Goal: Navigation & Orientation: Find specific page/section

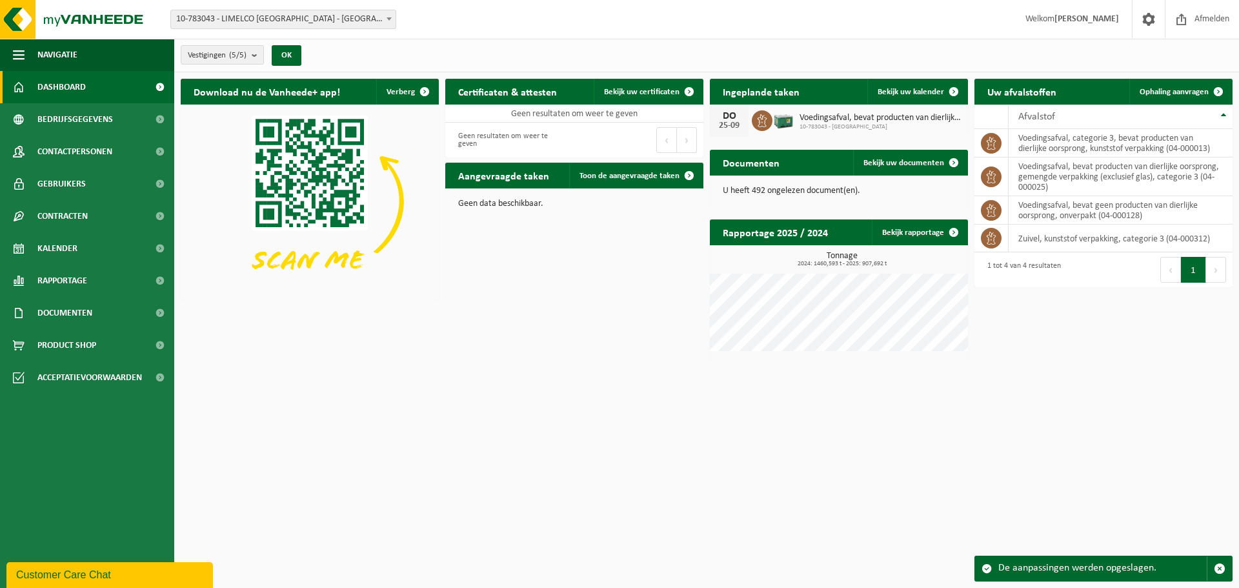
click at [1105, 372] on html "Vestiging: 10-783043 - LIMELCO NV - ZONHOVEN 10-812266 - LIMELCO MAGAZIJN GENK …" at bounding box center [619, 294] width 1239 height 588
click at [145, 316] on span at bounding box center [159, 313] width 29 height 32
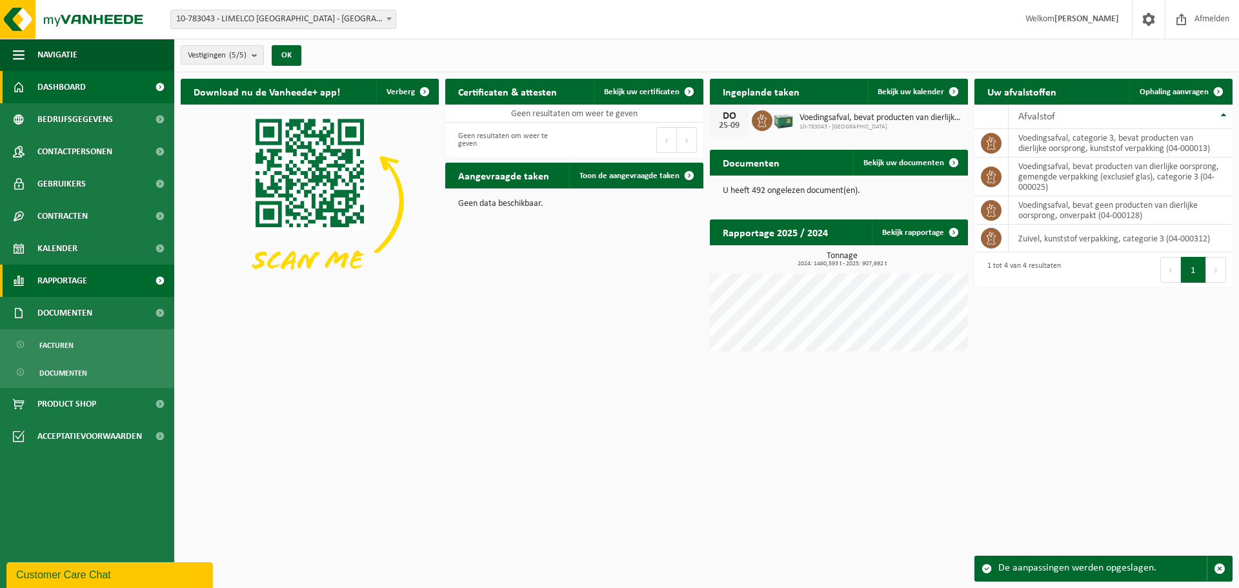
click at [107, 283] on link "Rapportage" at bounding box center [87, 281] width 174 height 32
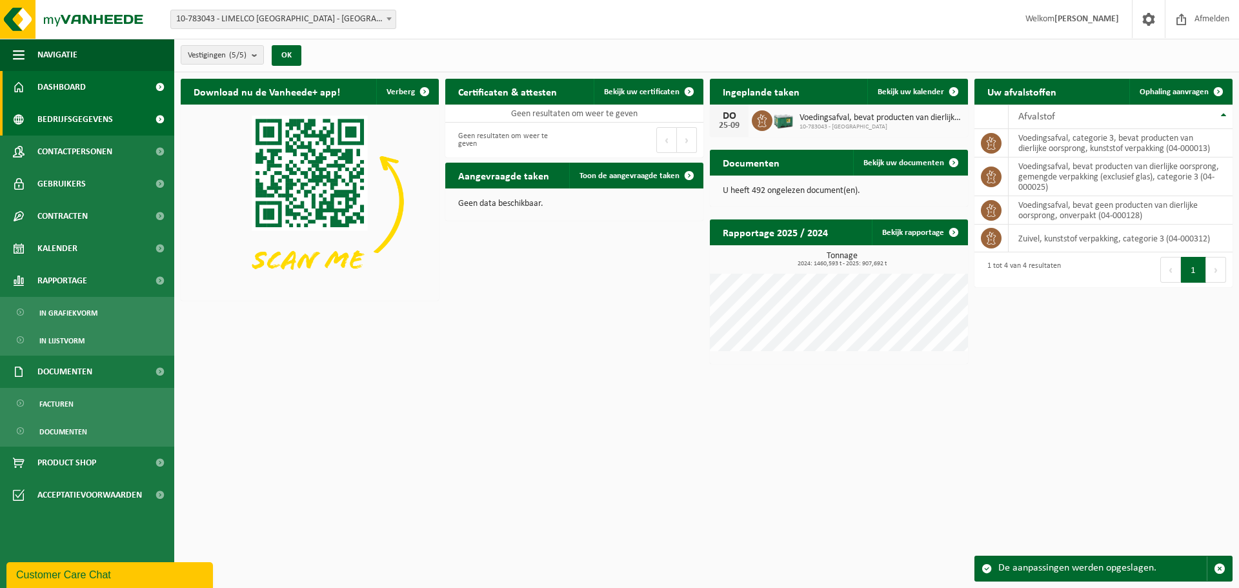
click at [87, 117] on span "Bedrijfsgegevens" at bounding box center [75, 119] width 76 height 32
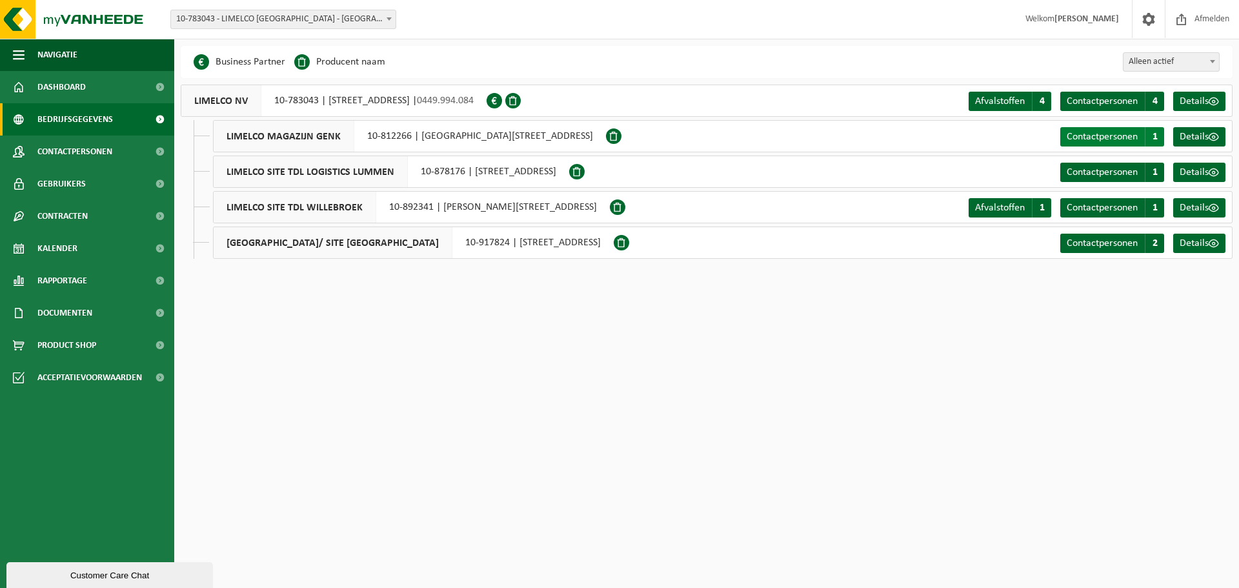
click at [1158, 134] on span "1" at bounding box center [1154, 136] width 19 height 19
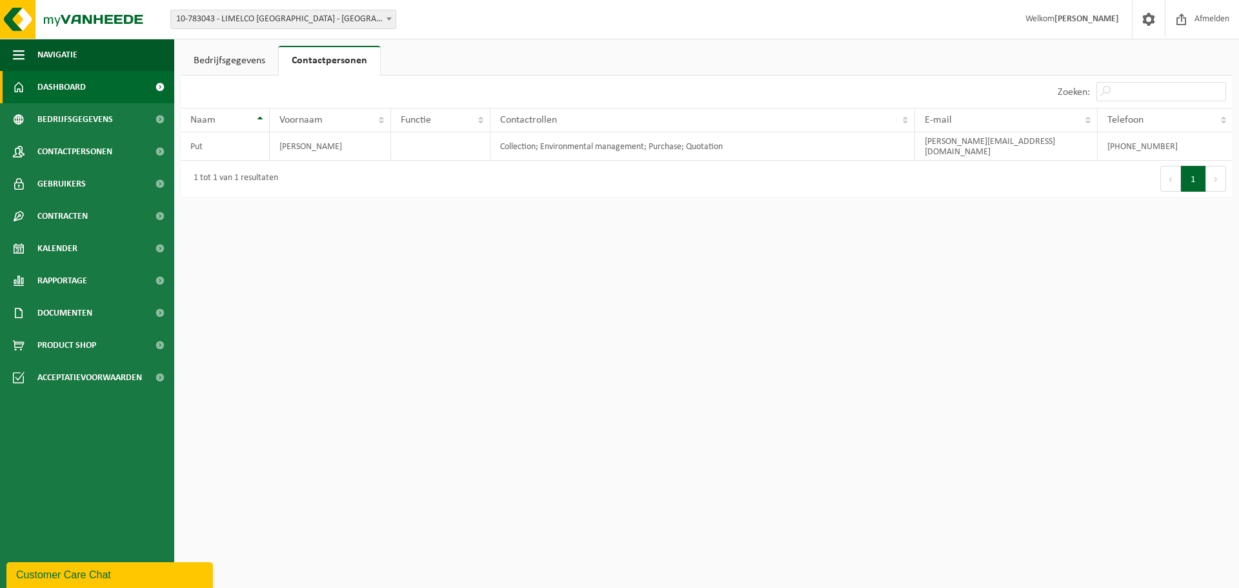
click at [84, 76] on span "Dashboard" at bounding box center [61, 87] width 48 height 32
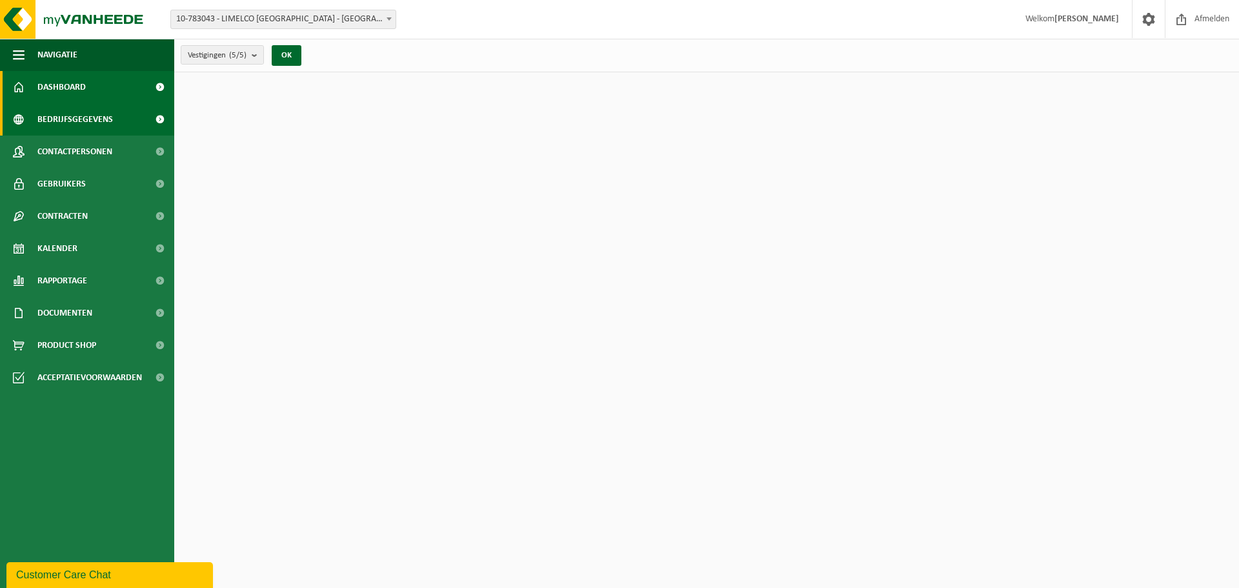
click at [86, 114] on span "Bedrijfsgegevens" at bounding box center [75, 119] width 76 height 32
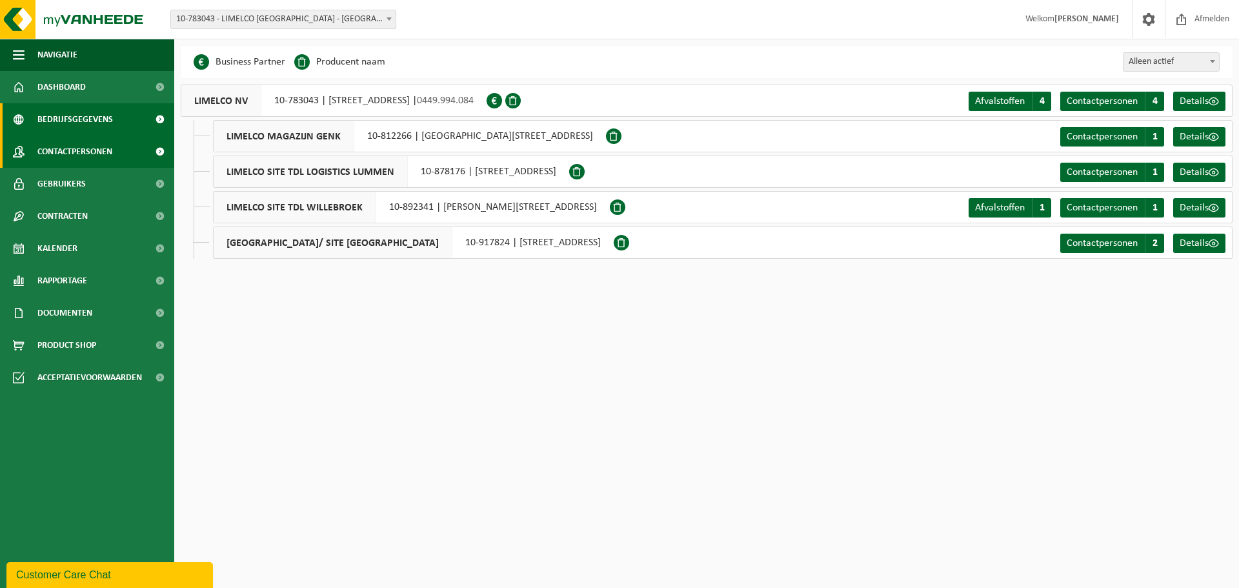
click at [94, 142] on span "Contactpersonen" at bounding box center [74, 152] width 75 height 32
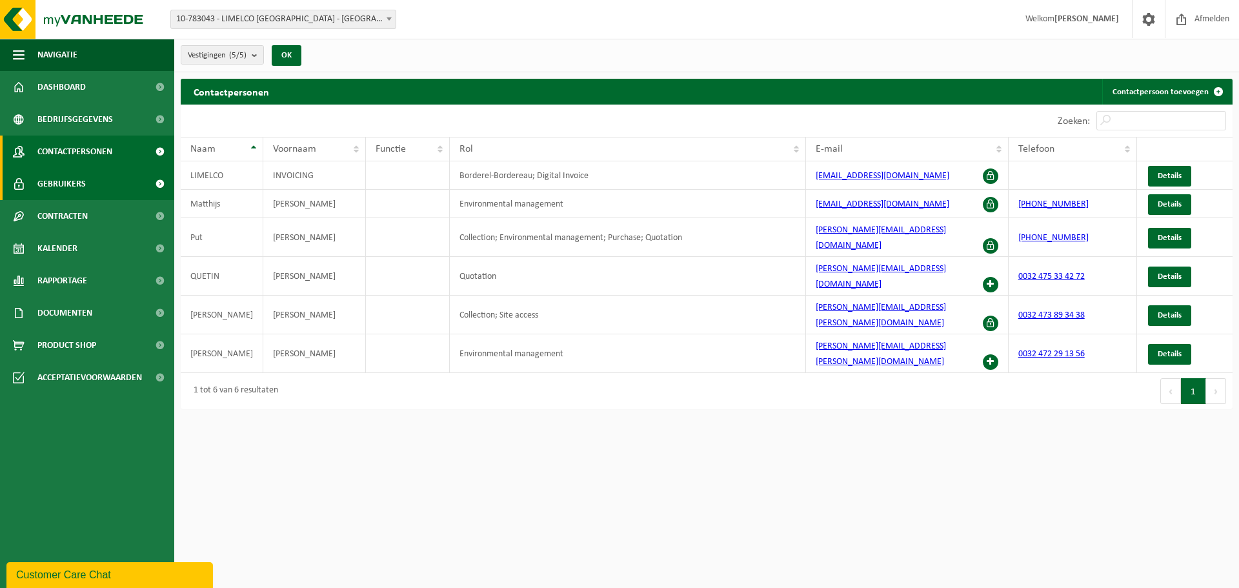
click at [148, 181] on span at bounding box center [159, 184] width 29 height 32
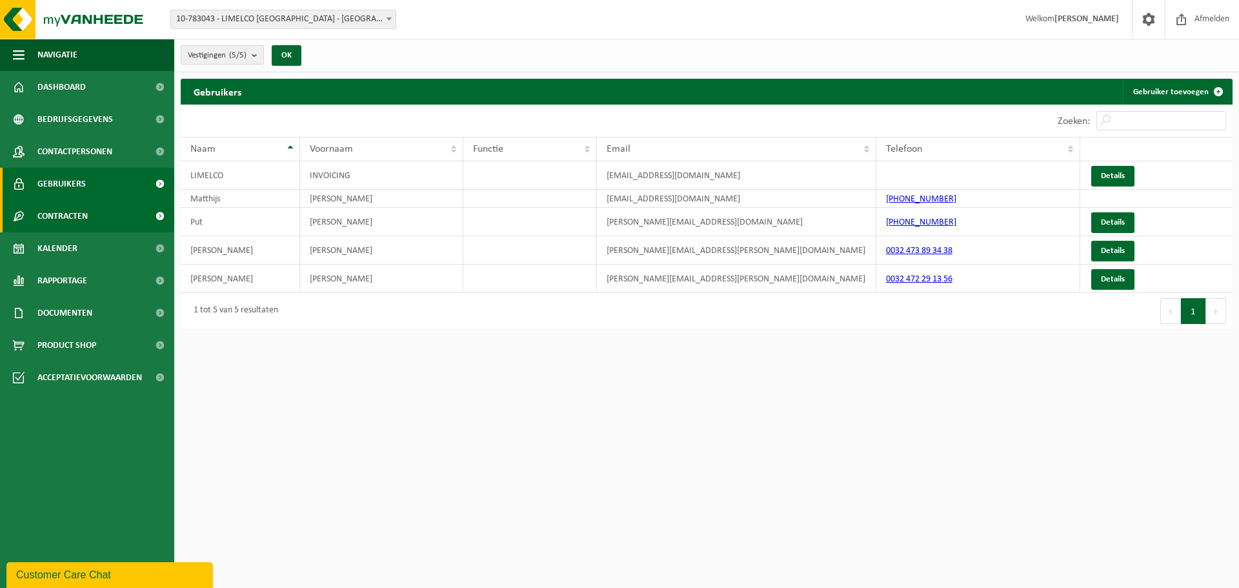
click at [83, 210] on span "Contracten" at bounding box center [62, 216] width 50 height 32
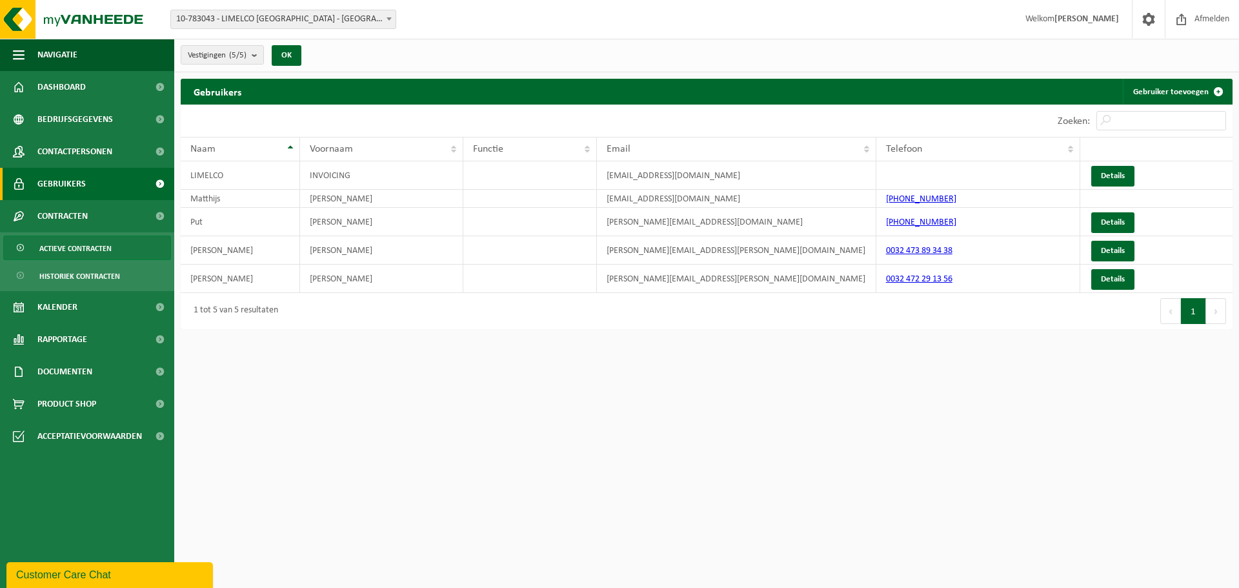
click at [82, 250] on span "Actieve contracten" at bounding box center [75, 248] width 72 height 25
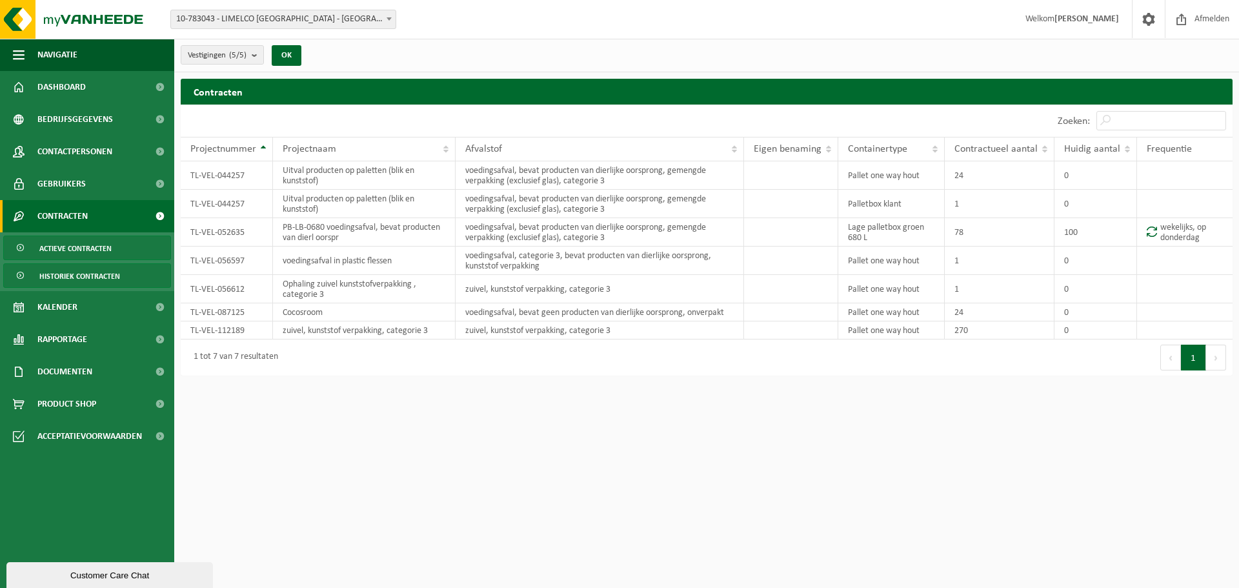
click at [106, 276] on span "Historiek contracten" at bounding box center [79, 276] width 81 height 25
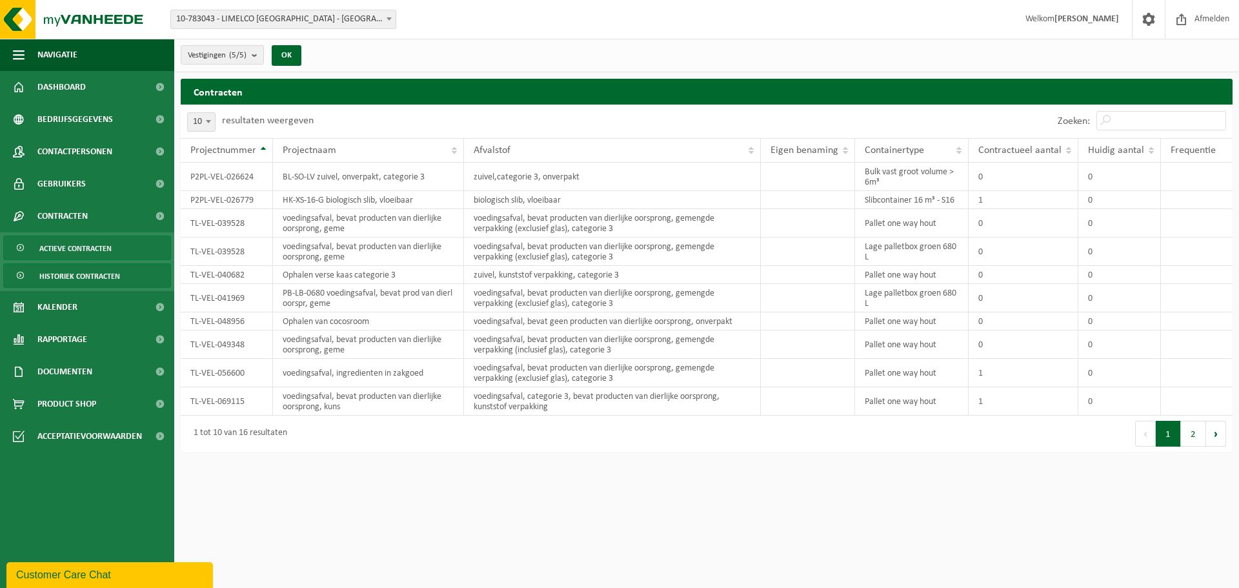
click at [105, 245] on span "Actieve contracten" at bounding box center [75, 248] width 72 height 25
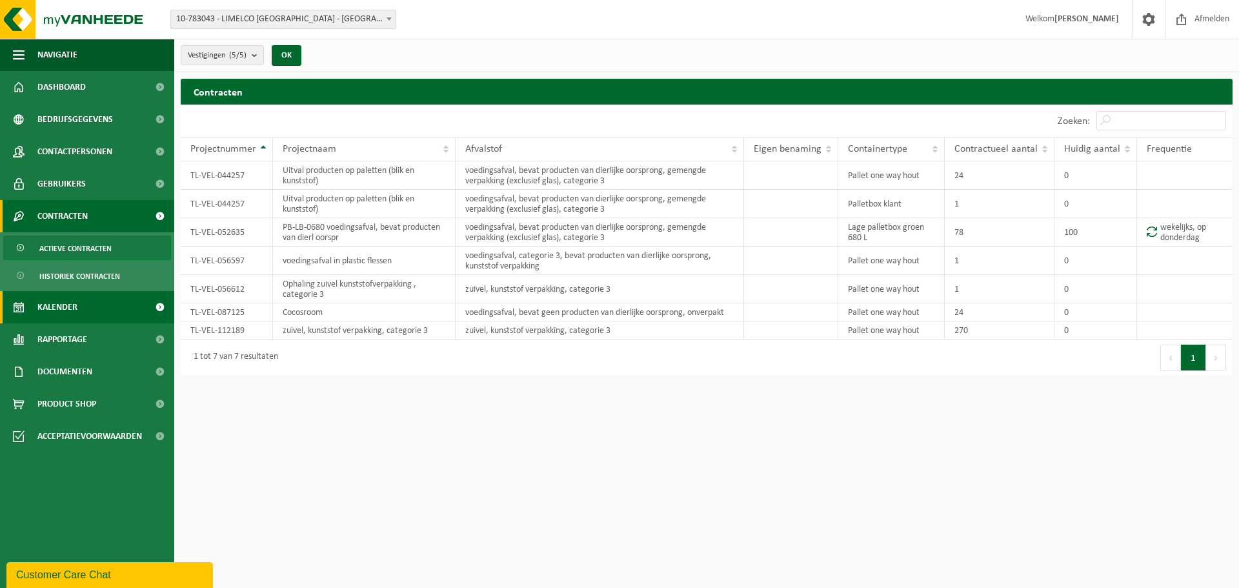
click at [105, 301] on link "Kalender" at bounding box center [87, 307] width 174 height 32
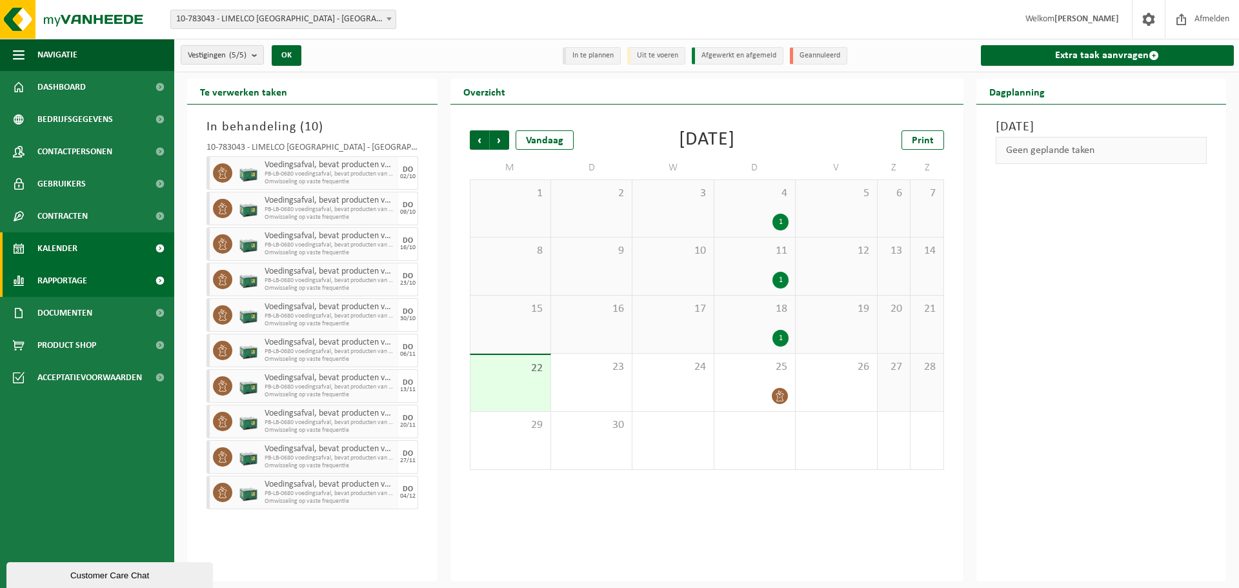
click at [94, 278] on link "Rapportage" at bounding box center [87, 281] width 174 height 32
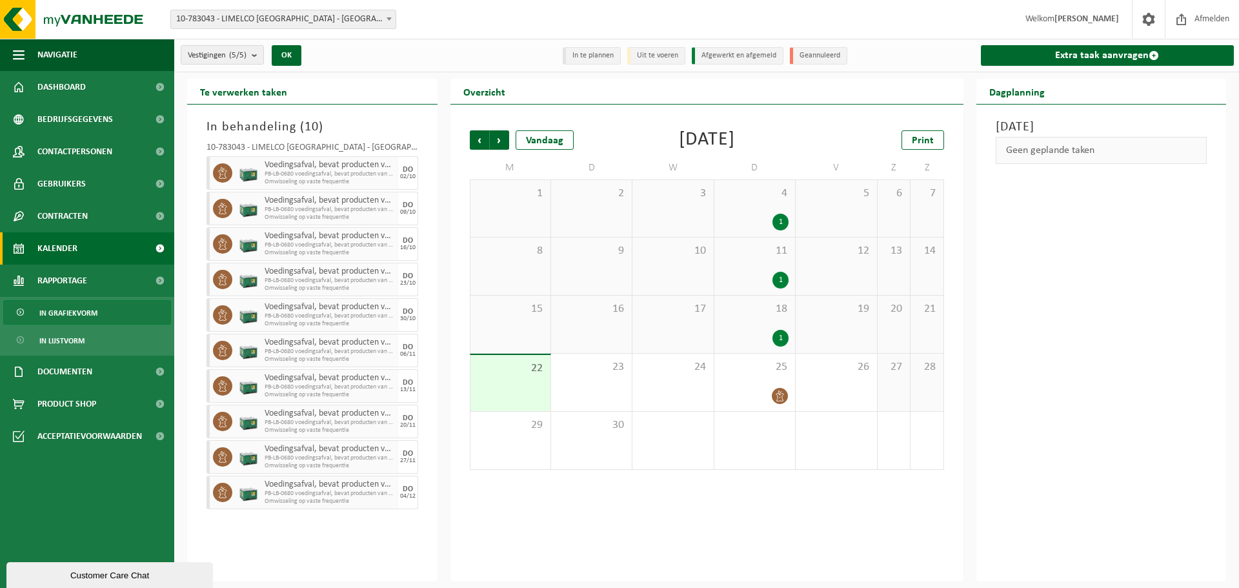
click at [97, 305] on link "In grafiekvorm" at bounding box center [87, 312] width 168 height 25
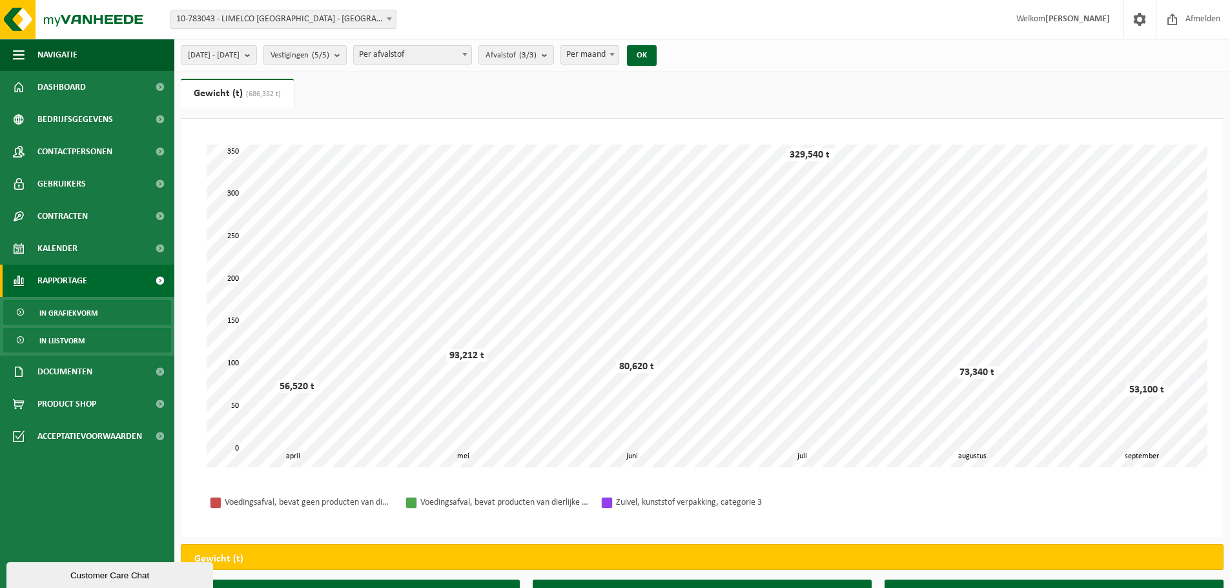
click at [99, 332] on link "In lijstvorm" at bounding box center [87, 340] width 168 height 25
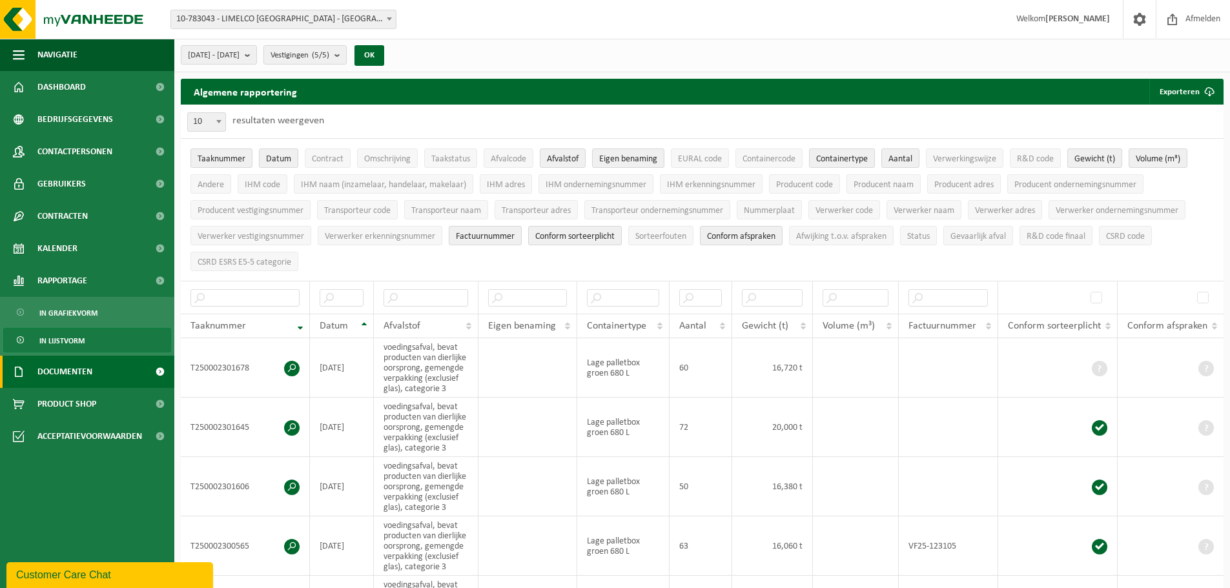
click at [108, 367] on link "Documenten" at bounding box center [87, 372] width 174 height 32
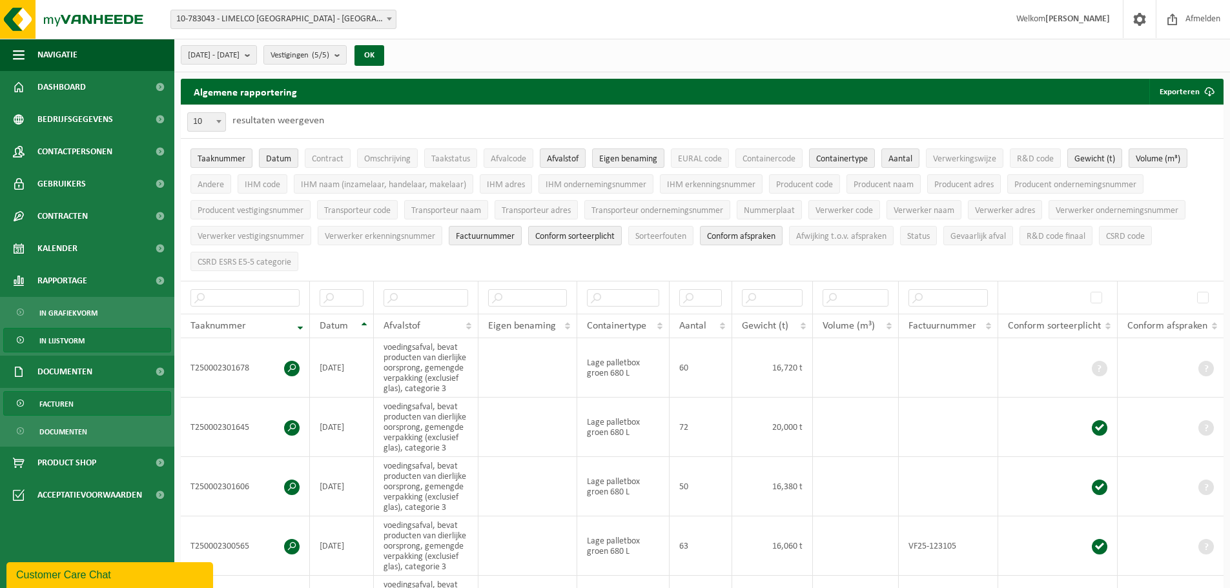
click at [90, 398] on link "Facturen" at bounding box center [87, 403] width 168 height 25
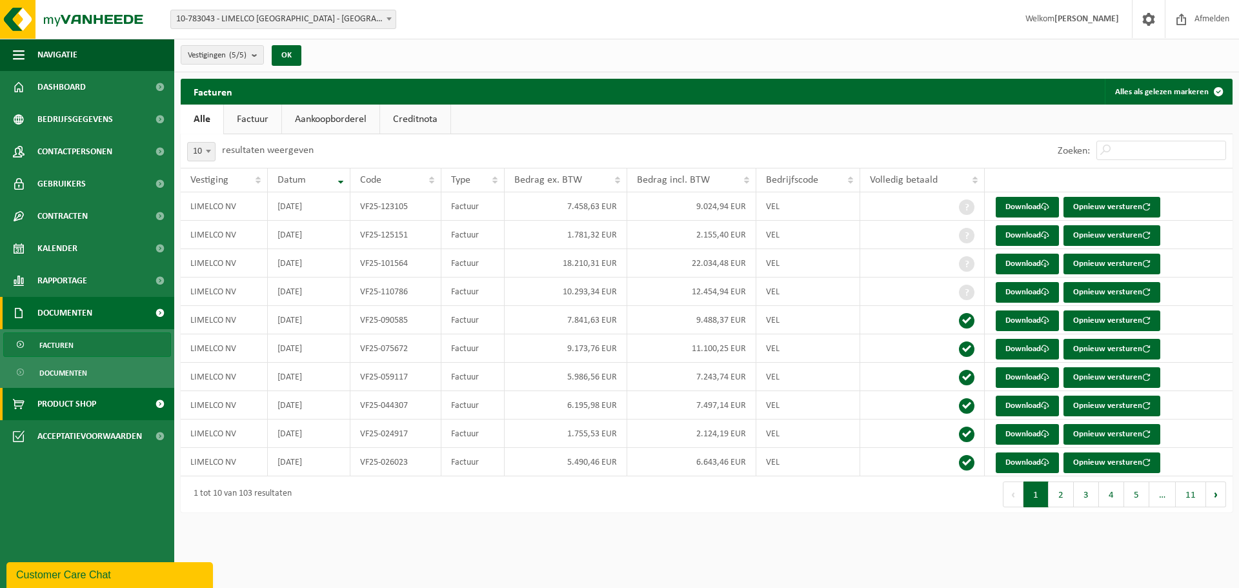
click at [79, 398] on span "Product Shop" at bounding box center [66, 404] width 59 height 32
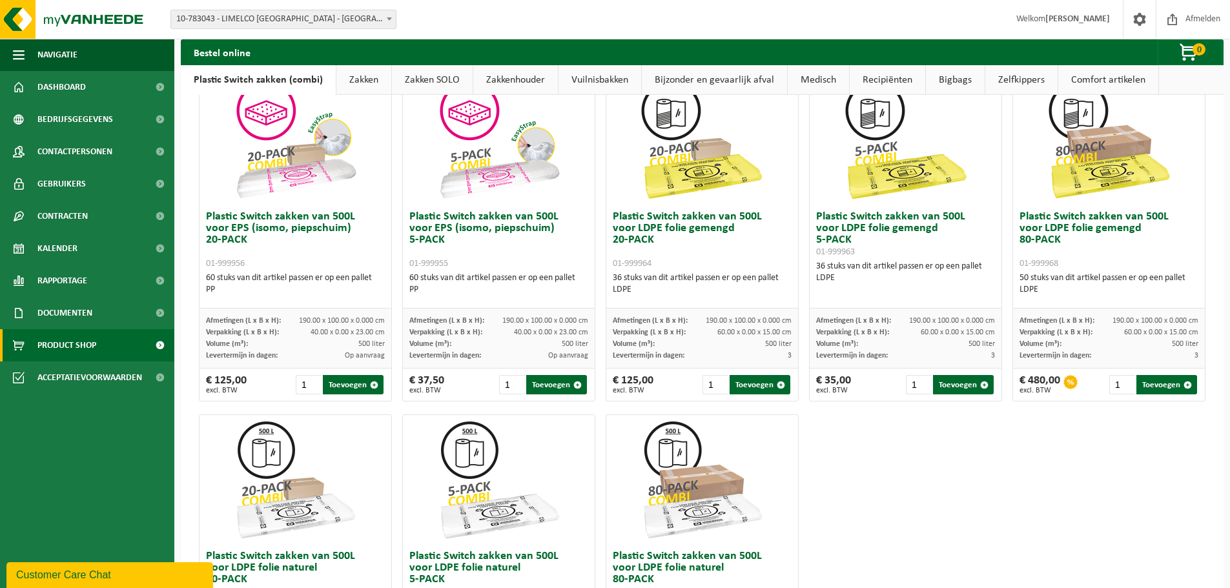
scroll to position [624, 0]
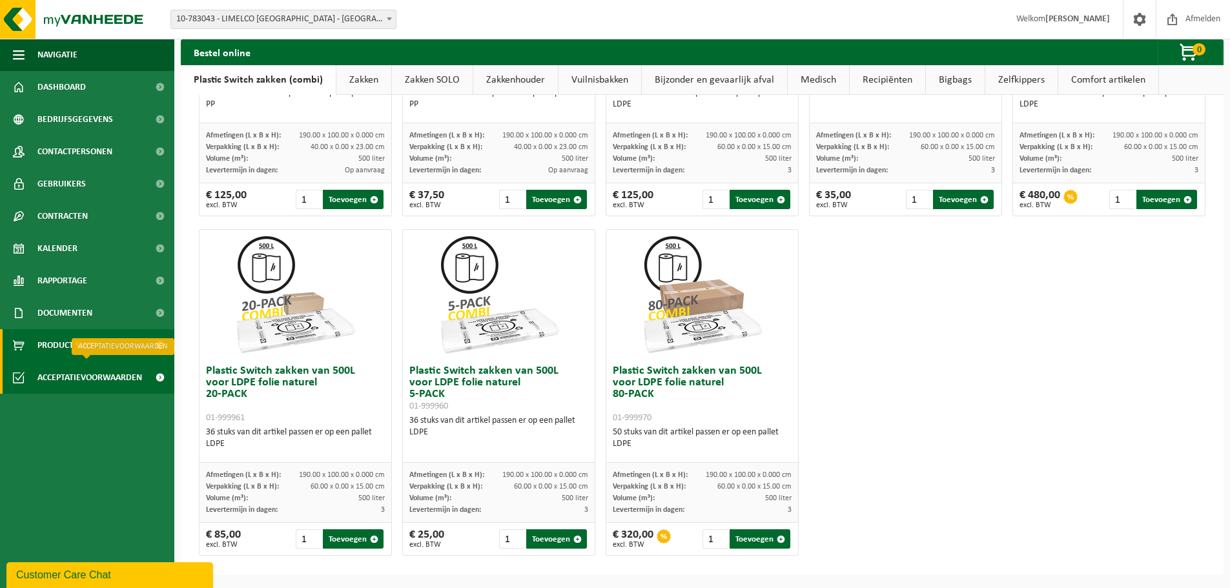
click at [125, 380] on span "Acceptatievoorwaarden" at bounding box center [89, 377] width 105 height 32
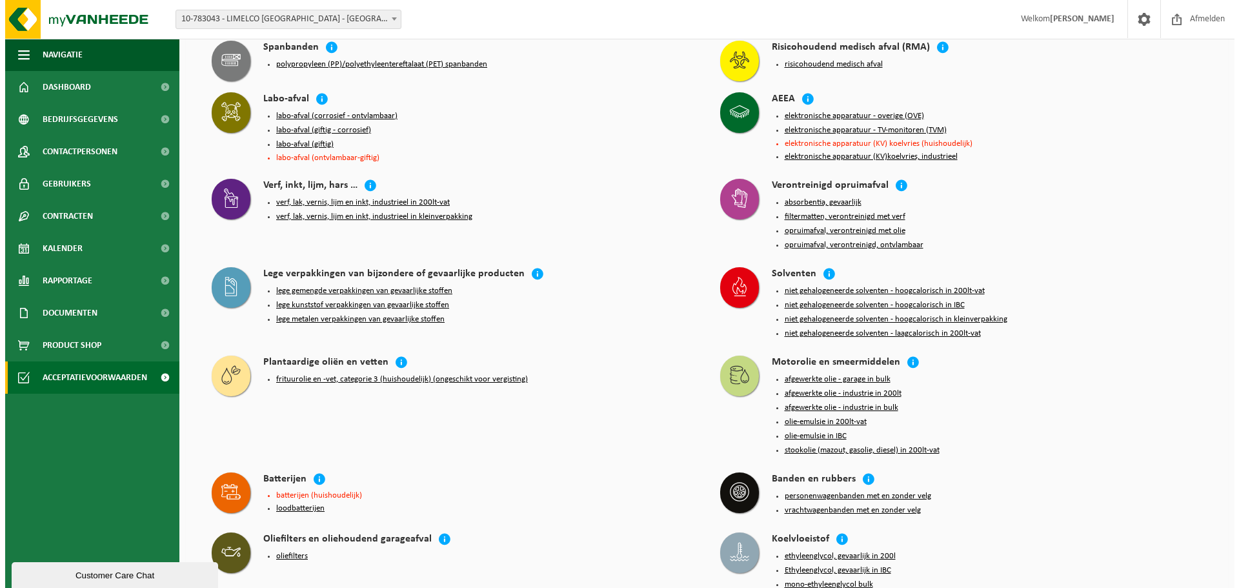
scroll to position [977, 0]
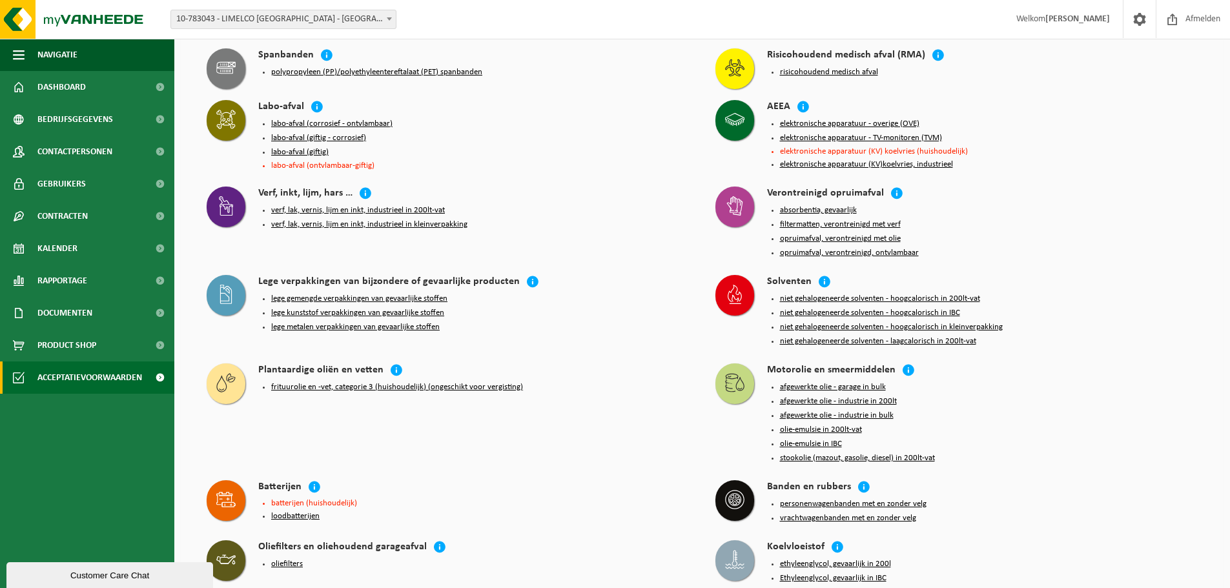
click at [381, 308] on button "lege kunststof verpakkingen van gevaarlijke stoffen" at bounding box center [357, 313] width 173 height 10
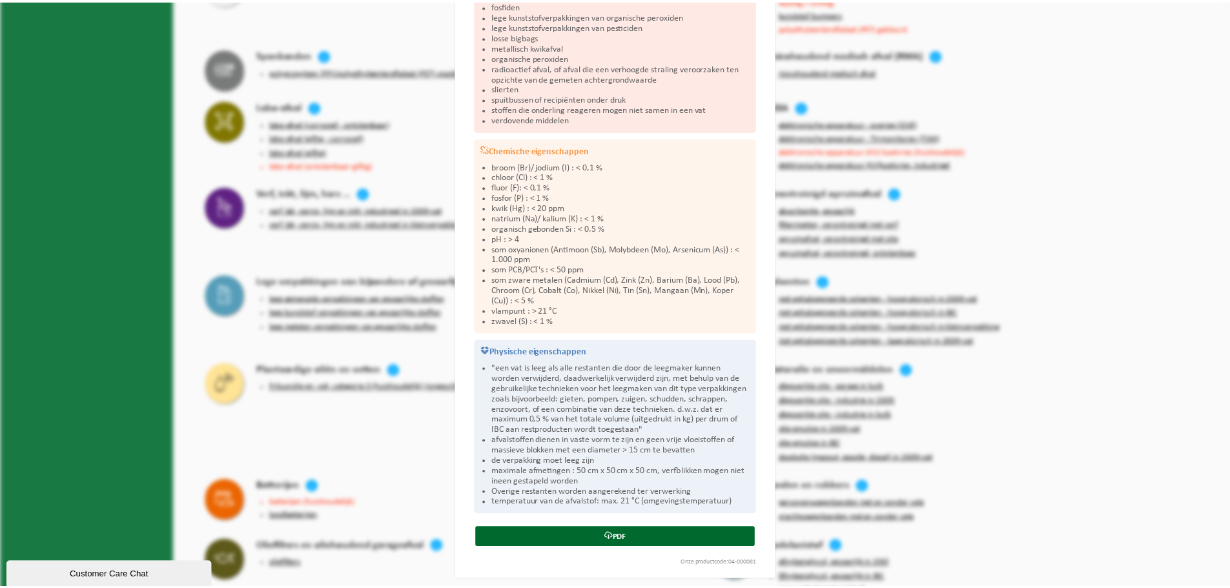
scroll to position [283, 0]
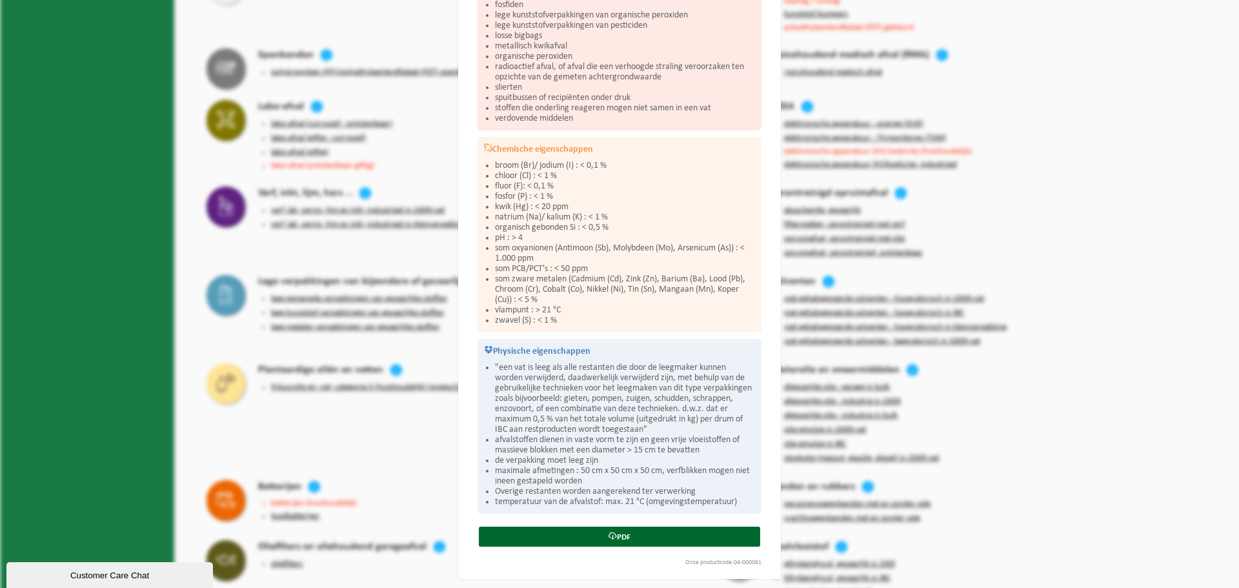
click at [431, 217] on div "Lege kunststof verpakkingen van gevaarlijke stoffen Sluiten Acceptatievoorwaard…" at bounding box center [619, 294] width 1239 height 588
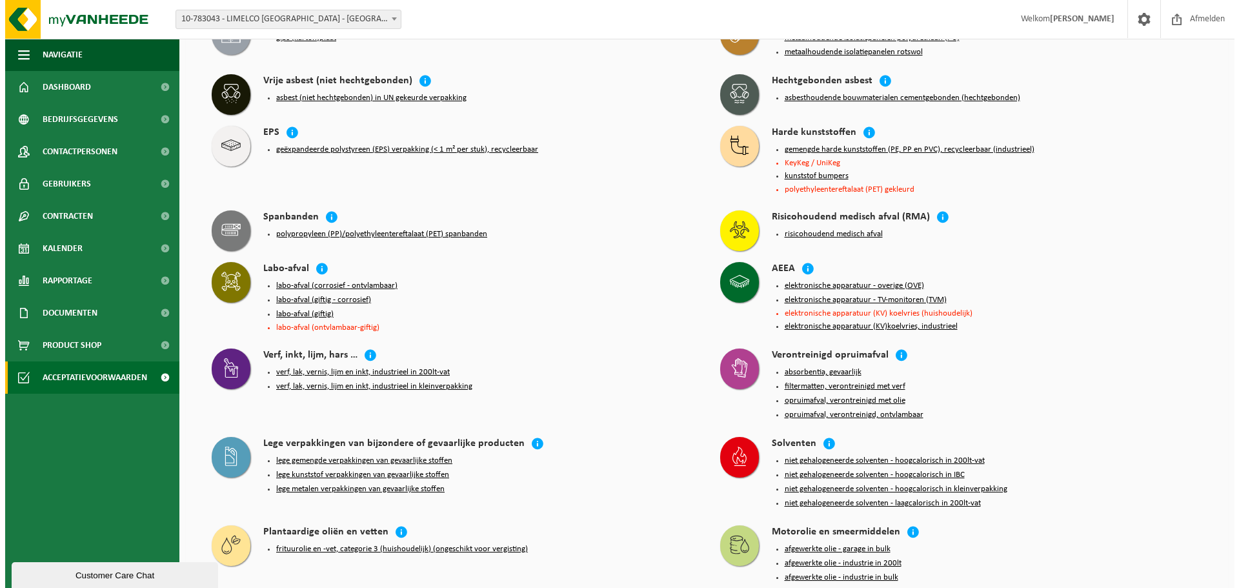
scroll to position [784, 0]
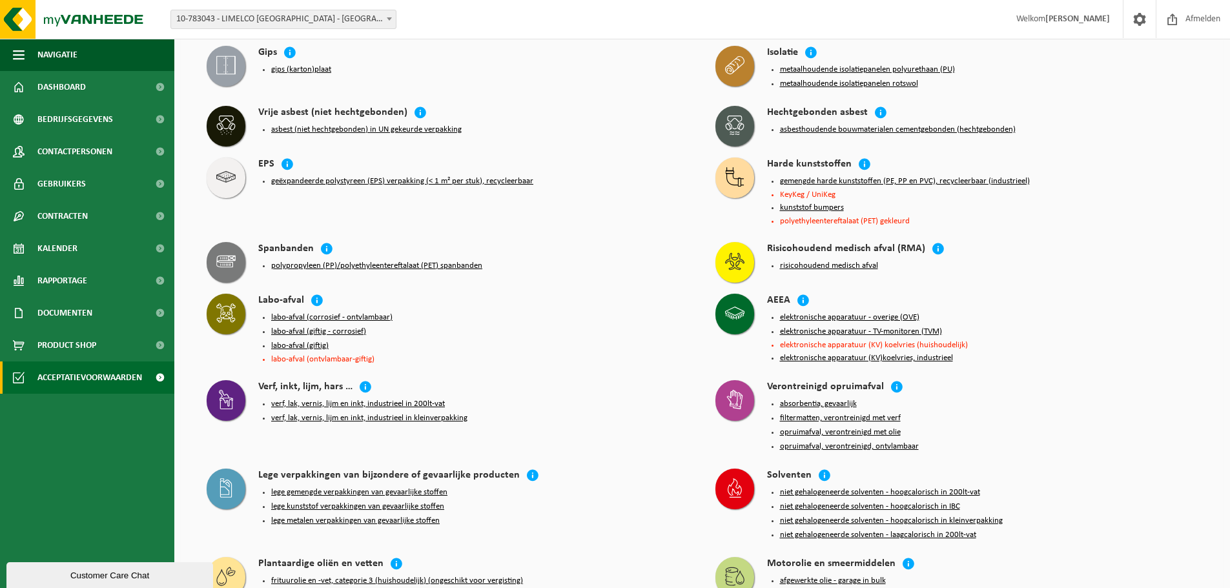
click at [311, 341] on button "labo-afval (giftig)" at bounding box center [299, 346] width 57 height 10
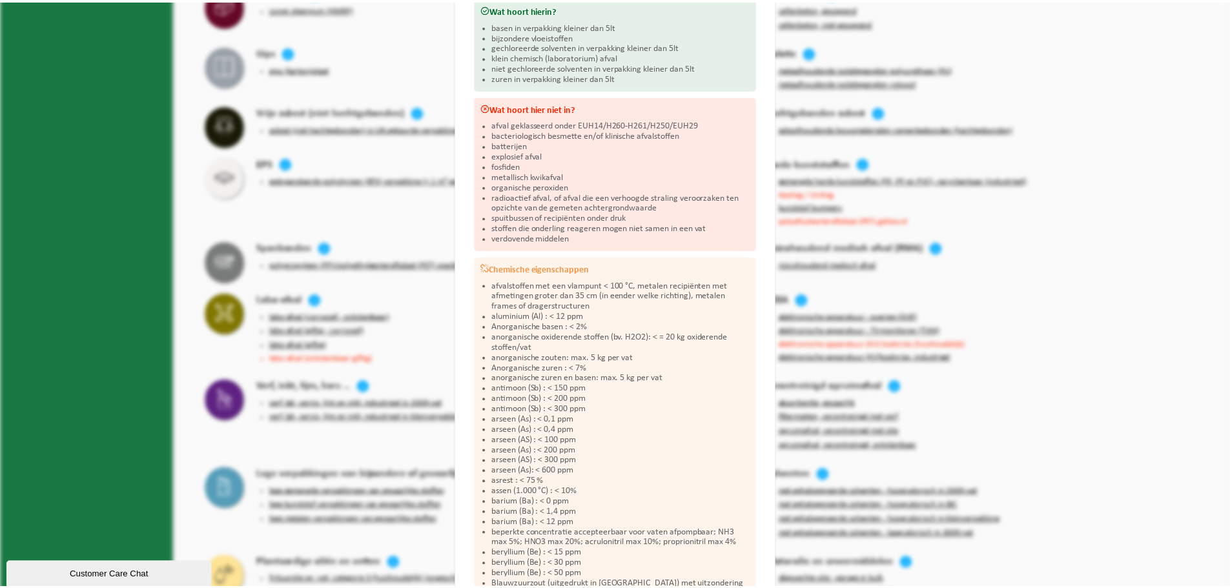
scroll to position [194, 0]
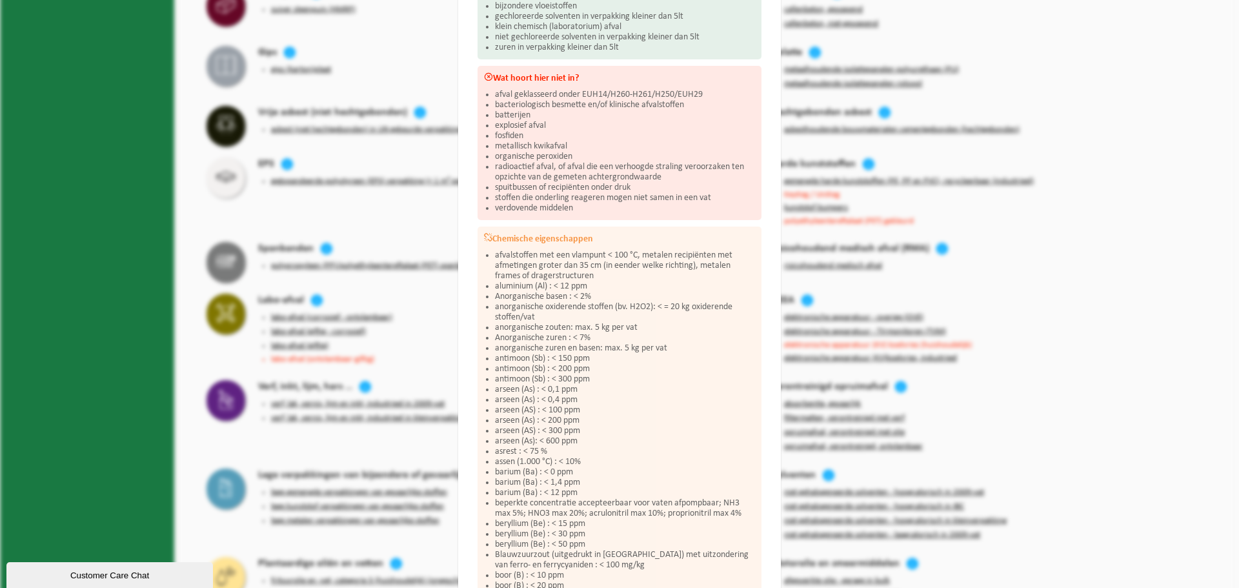
click at [427, 190] on div "Labo-afval (giftig) Sluiten Acceptatievoorwaarden voor labo-afval (giftig) Wat …" at bounding box center [619, 294] width 1239 height 588
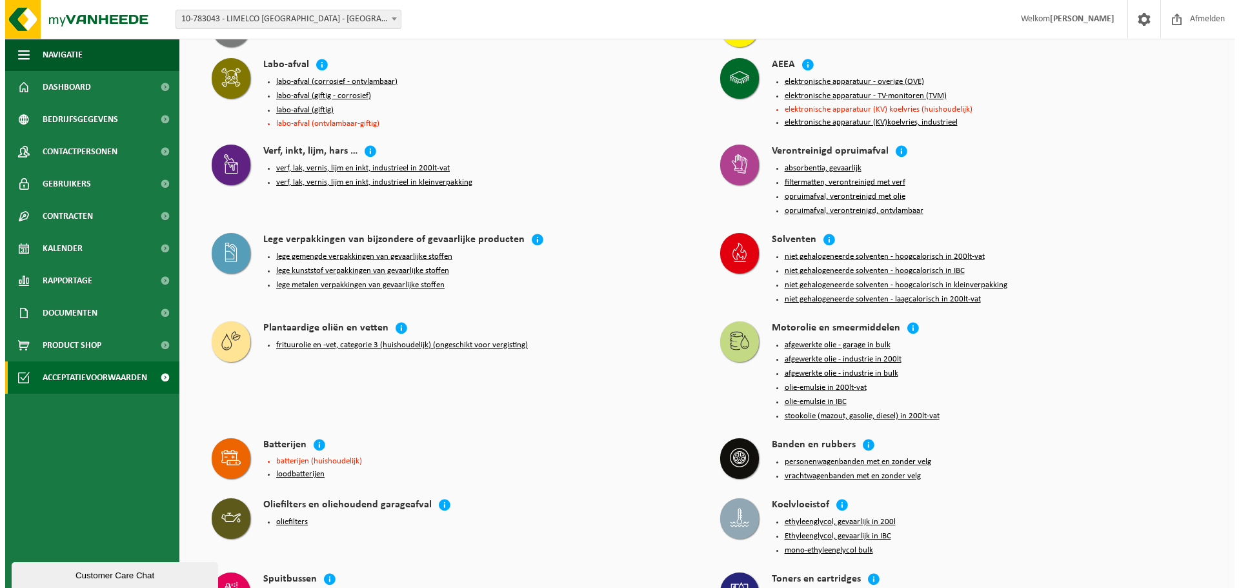
scroll to position [1042, 0]
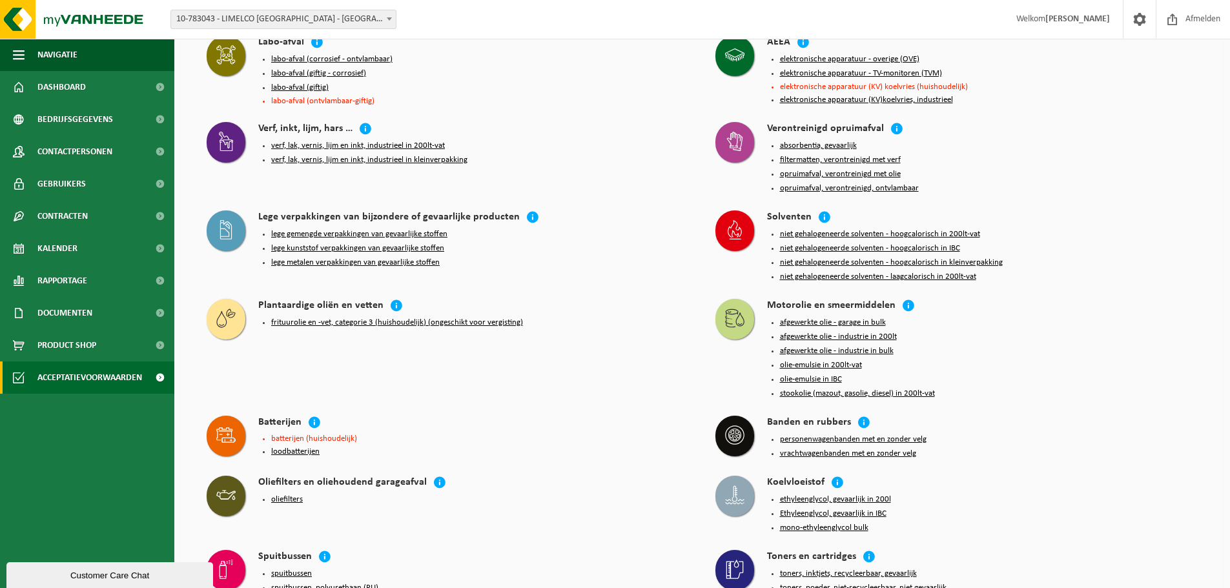
click at [404, 258] on button "lege metalen verpakkingen van gevaarlijke stoffen" at bounding box center [355, 263] width 168 height 10
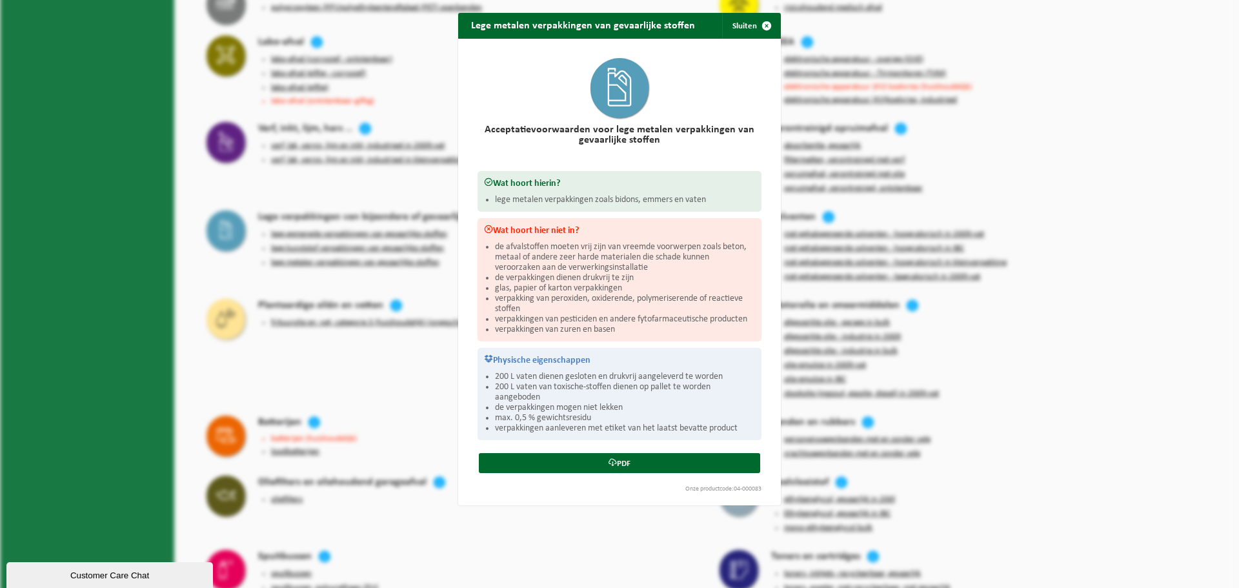
click at [443, 333] on div "Lege metalen verpakkingen van gevaarlijke stoffen Sluiten Acceptatievoorwaarden…" at bounding box center [619, 294] width 1239 height 588
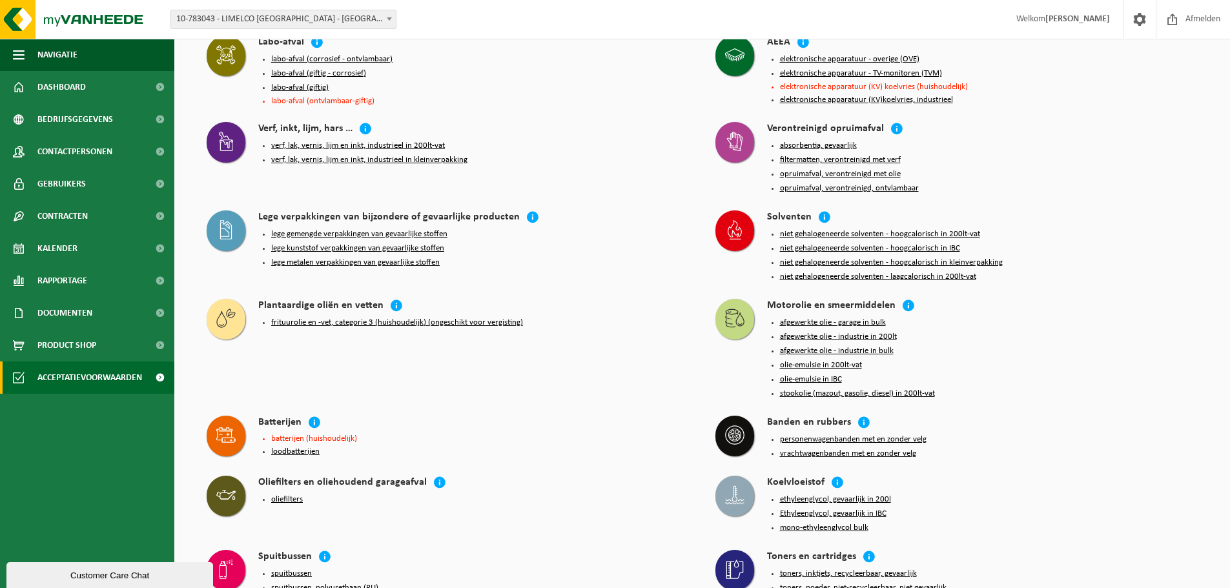
click at [289, 494] on button "oliefilters" at bounding box center [287, 499] width 32 height 10
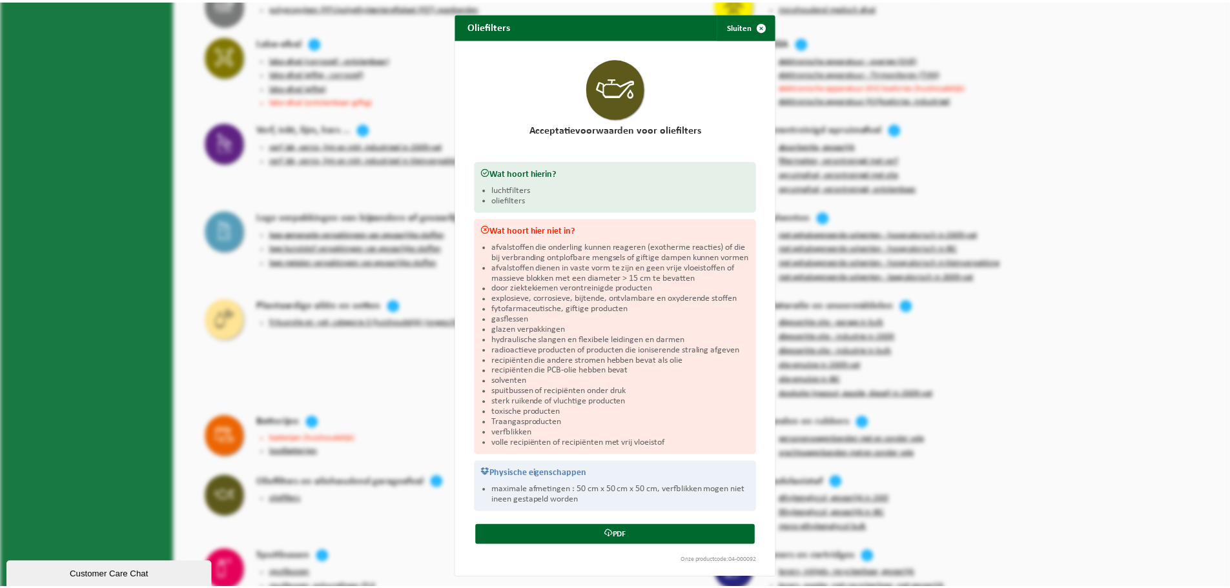
scroll to position [10, 0]
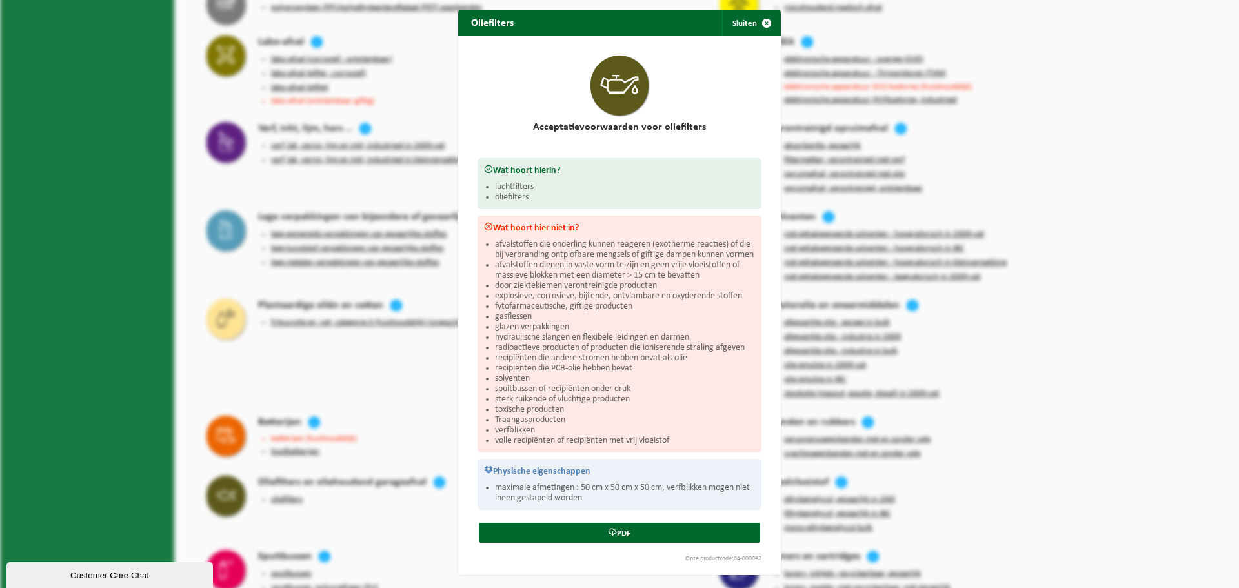
click at [440, 343] on div "Oliefilters Sluiten Acceptatievoorwaarden voor oliefilters Wat hoort hierin? lu…" at bounding box center [619, 294] width 1239 height 588
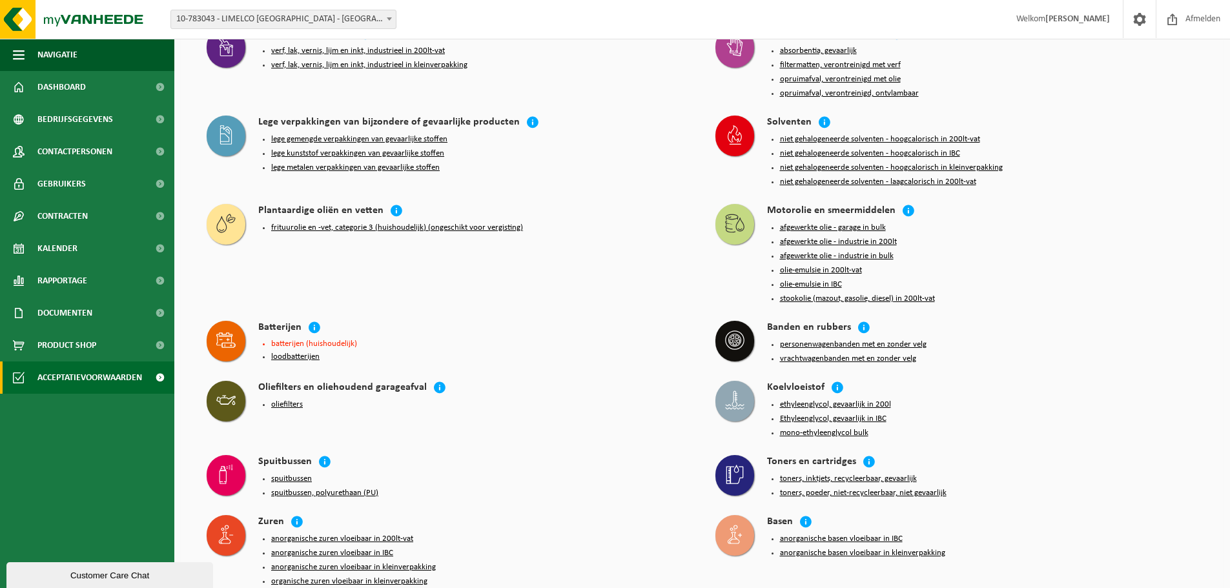
scroll to position [1106, 0]
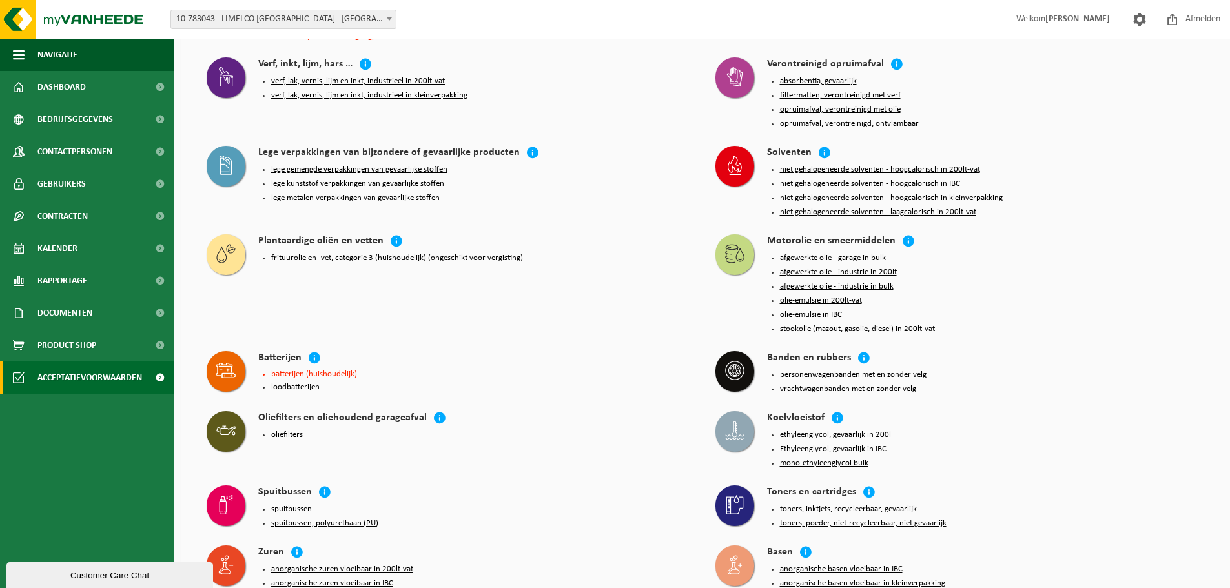
click at [891, 324] on button "stookolie (mazout, gasolie, diesel) in 200lt-vat" at bounding box center [857, 329] width 155 height 10
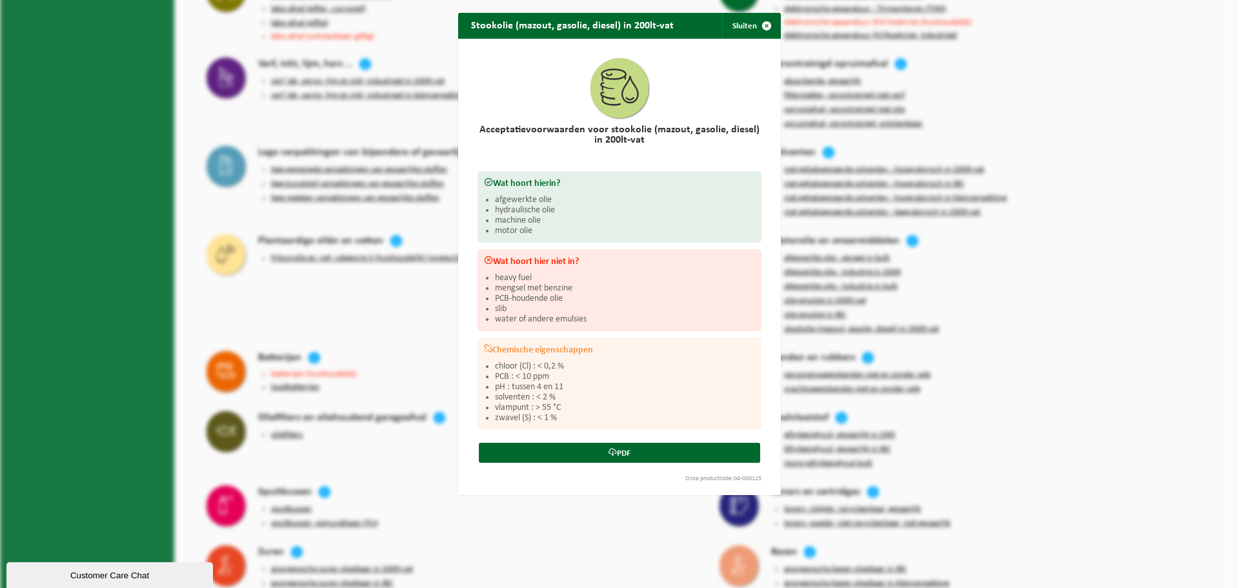
click at [926, 287] on div "Stookolie (mazout, gasolie, diesel) in 200lt-vat Sluiten Acceptatievoorwaarden …" at bounding box center [619, 294] width 1239 height 588
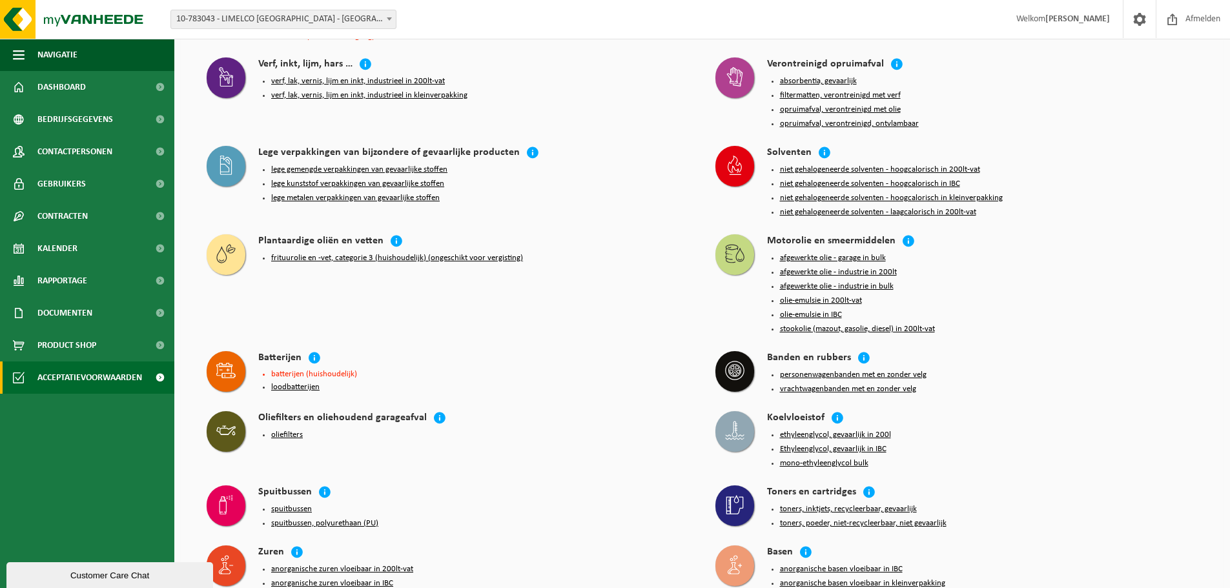
click at [825, 253] on button "afgewerkte olie - garage in bulk" at bounding box center [833, 258] width 106 height 10
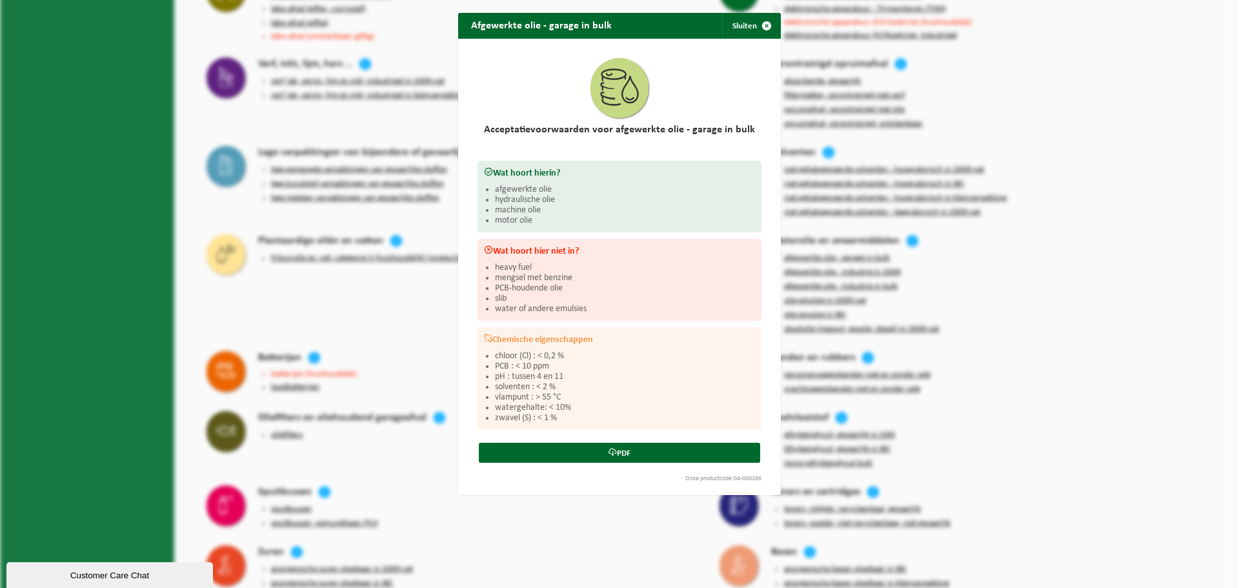
click at [856, 256] on div "Afgewerkte olie - garage in bulk Sluiten Acceptatievoorwaarden voor afgewerkte …" at bounding box center [619, 294] width 1239 height 588
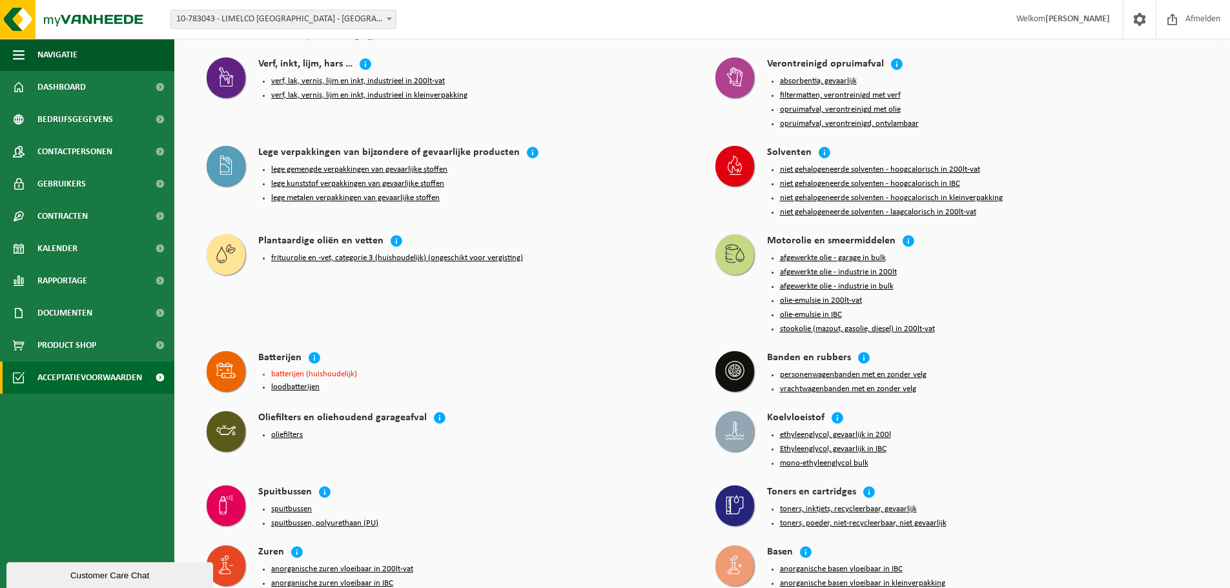
click at [836, 267] on button "afgewerkte olie - industrie in 200lt" at bounding box center [838, 272] width 117 height 10
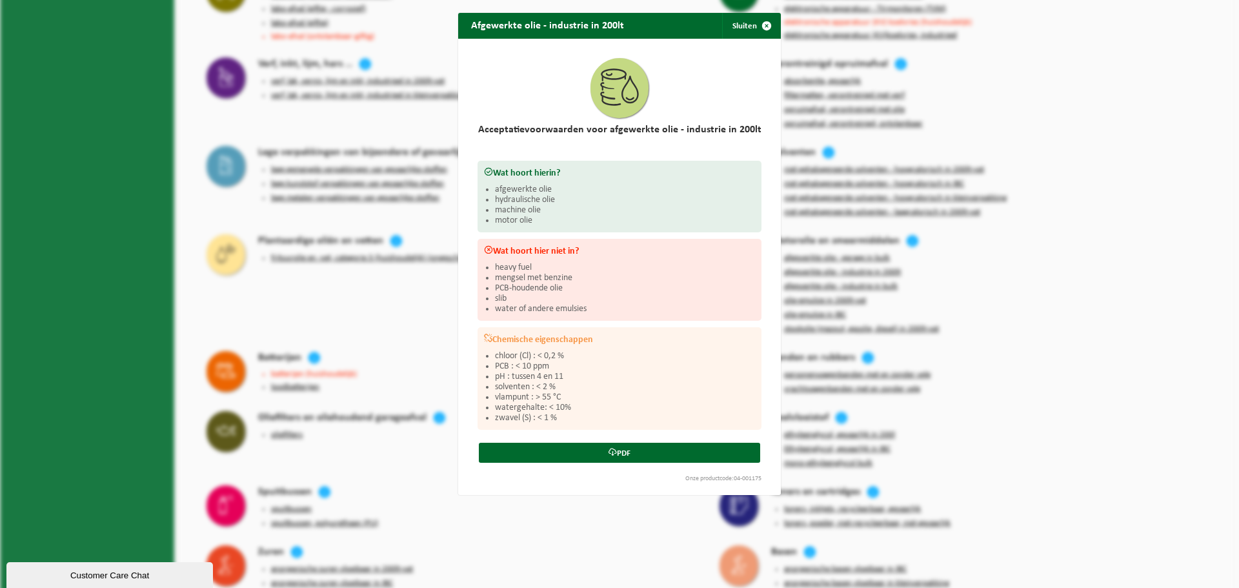
click at [852, 269] on div "Afgewerkte olie - industrie in 200lt Sluiten Acceptatievoorwaarden voor afgewer…" at bounding box center [619, 294] width 1239 height 588
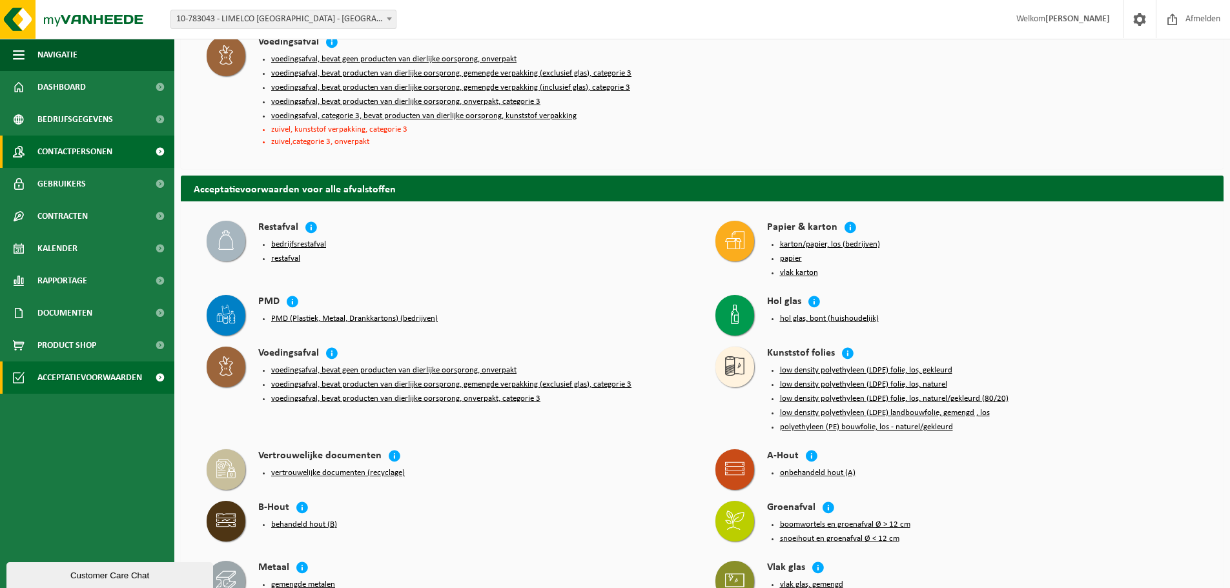
scroll to position [0, 0]
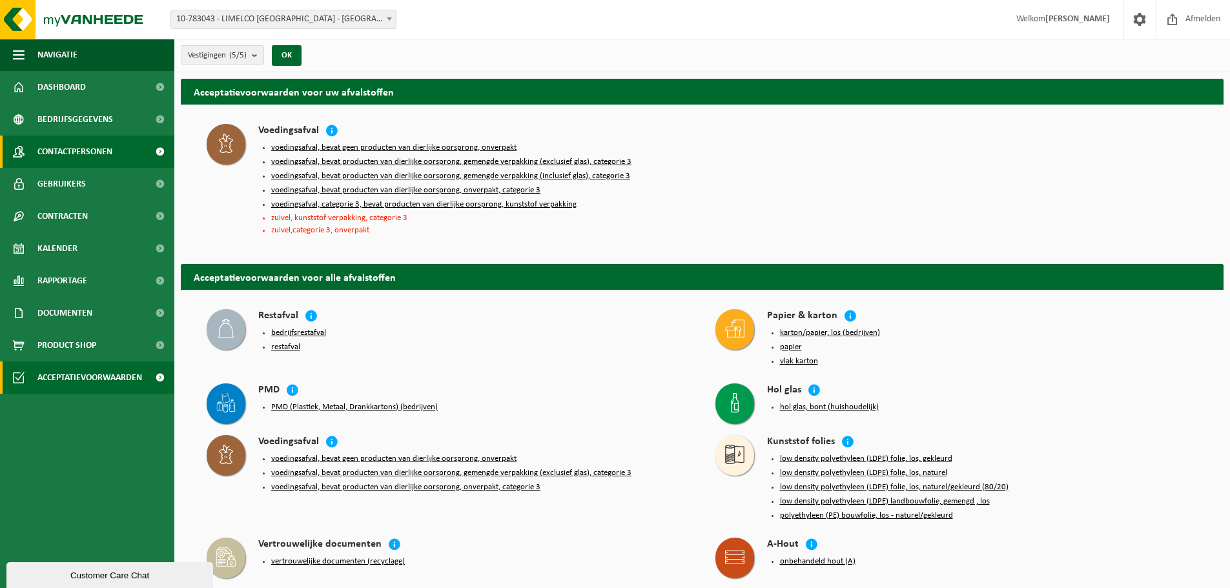
click at [103, 143] on span "Contactpersonen" at bounding box center [74, 152] width 75 height 32
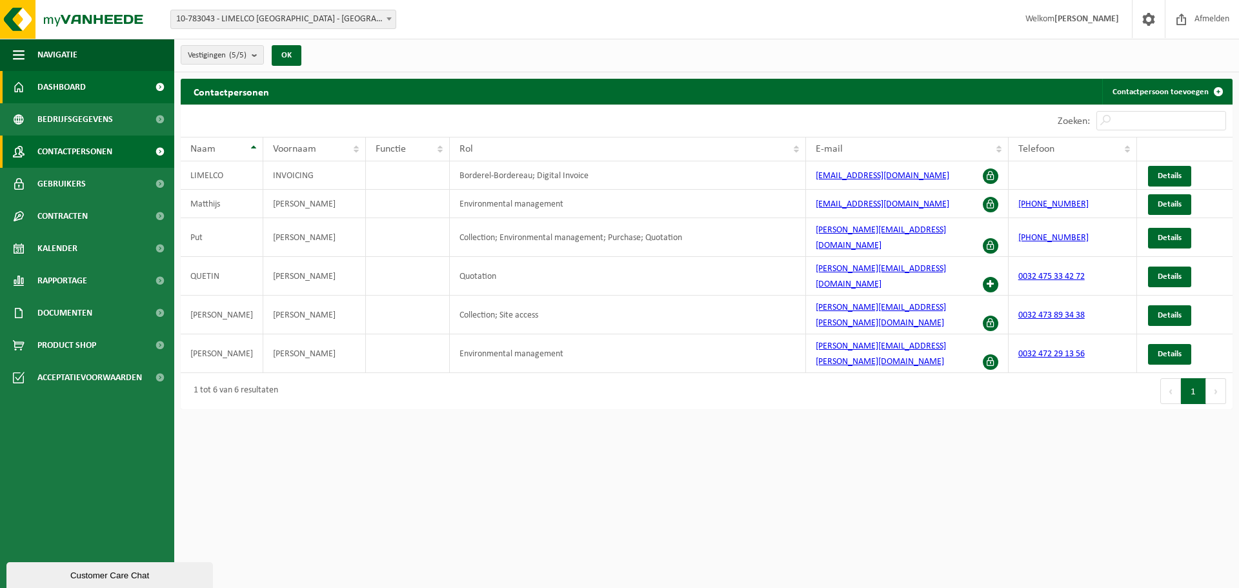
click at [68, 89] on span "Dashboard" at bounding box center [61, 87] width 48 height 32
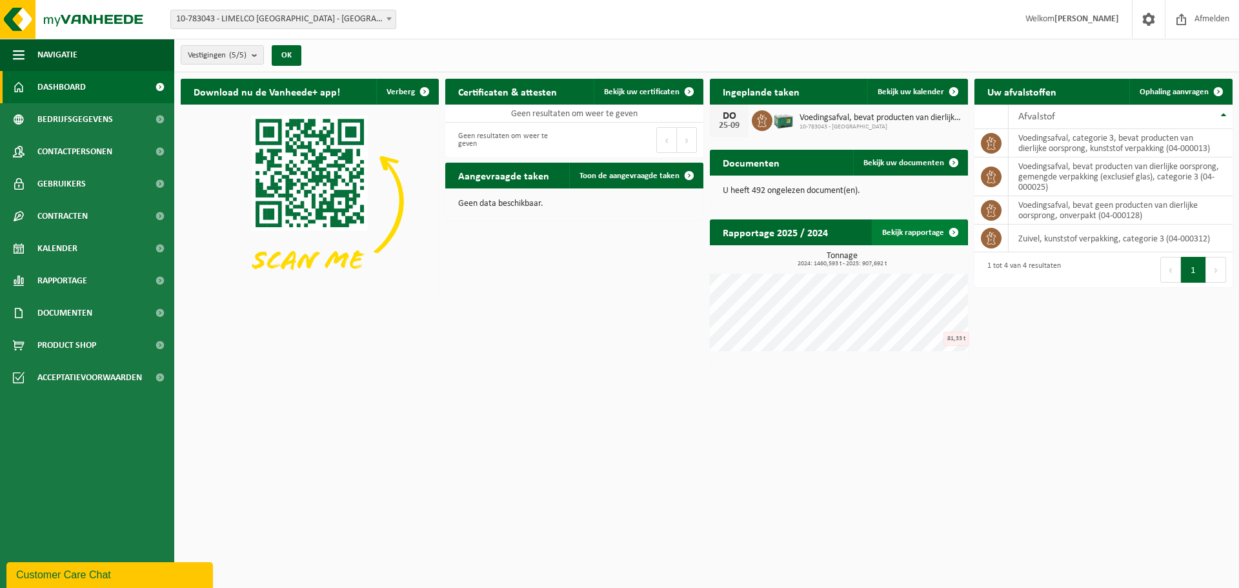
click at [911, 233] on link "Bekijk rapportage" at bounding box center [919, 232] width 95 height 26
